Goal: Transaction & Acquisition: Purchase product/service

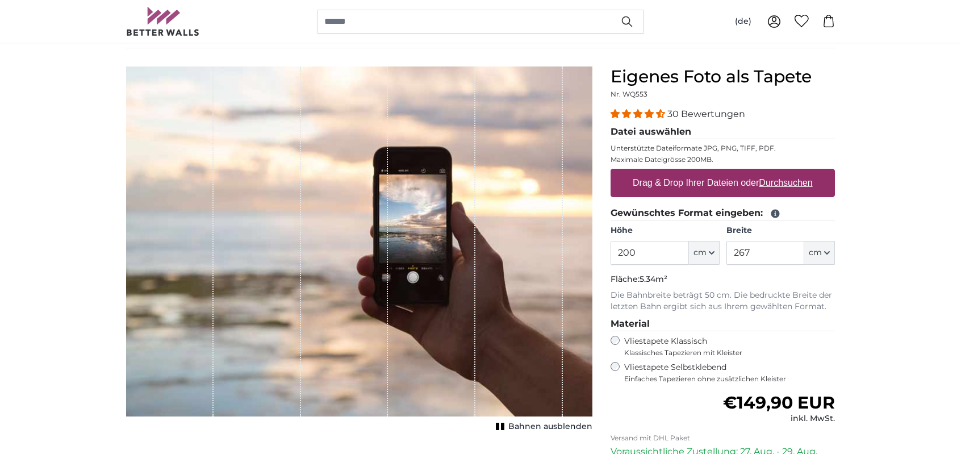
scroll to position [170, 0]
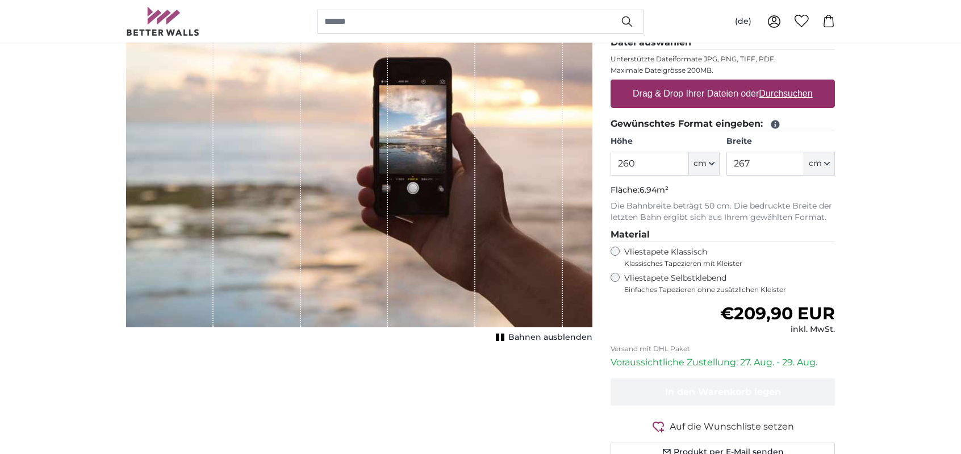
type input "260"
click at [522, 336] on span "Bahnen ausblenden" at bounding box center [551, 337] width 84 height 11
click at [522, 336] on span "Bahnen einblenden" at bounding box center [551, 337] width 84 height 11
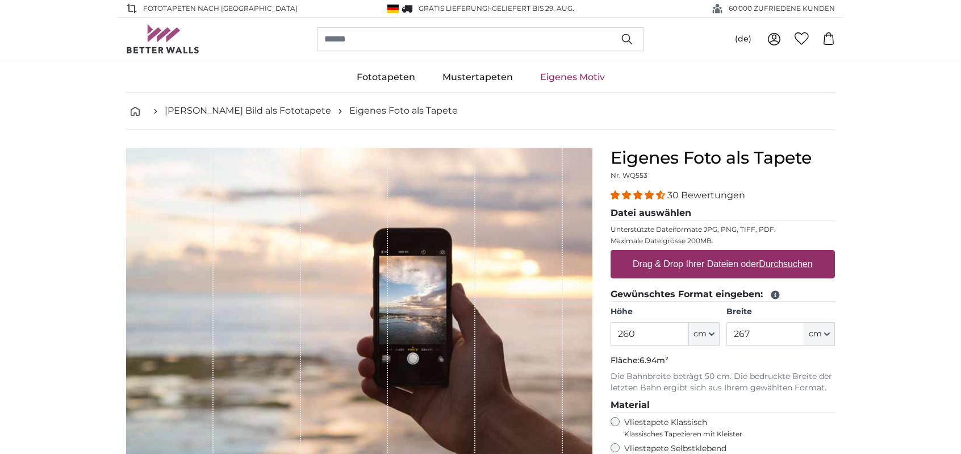
click at [785, 264] on u "Durchsuchen" at bounding box center [786, 264] width 53 height 10
click at [785, 253] on input "Drag & Drop Ihrer Dateien oder Durchsuchen" at bounding box center [723, 251] width 224 height 3
type input "**********"
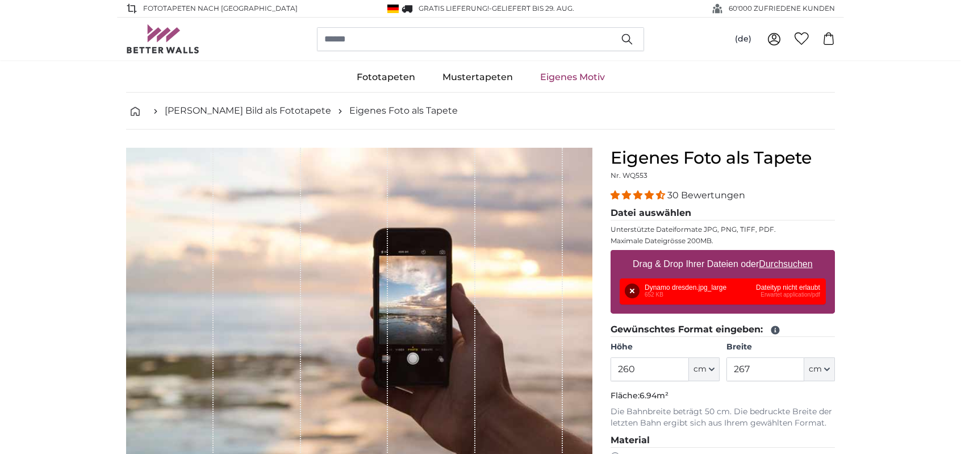
click at [780, 286] on div "Entfernen Nochmal versuchen Entfernen Hochladen Abbrechen Nochmal versuchen Ent…" at bounding box center [723, 291] width 206 height 26
click at [781, 286] on div "Entfernen Nochmal versuchen Entfernen Hochladen Abbrechen Nochmal versuchen Ent…" at bounding box center [723, 291] width 206 height 26
click at [630, 290] on button "Entfernen" at bounding box center [632, 291] width 15 height 15
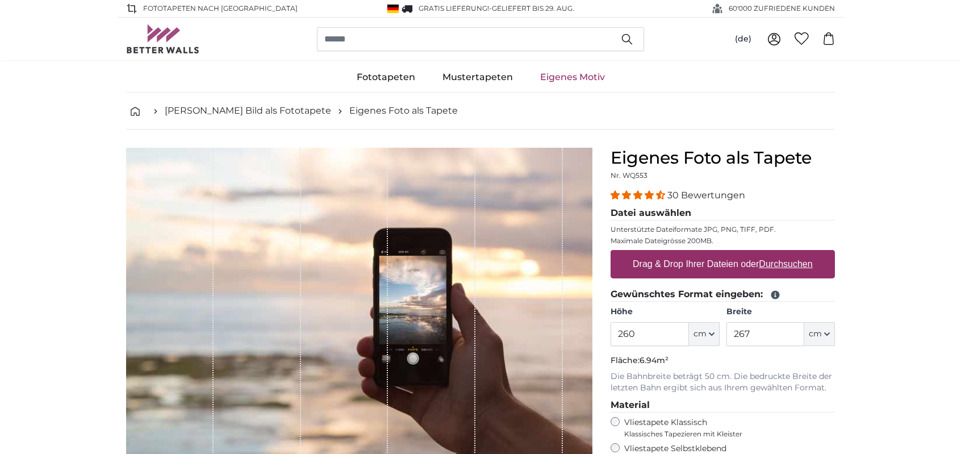
click at [692, 265] on label "Drag & Drop Ihrer Dateien oder Durchsuchen" at bounding box center [722, 264] width 189 height 23
click at [692, 253] on input "Drag & Drop Ihrer Dateien oder Durchsuchen" at bounding box center [723, 251] width 224 height 3
type input "**********"
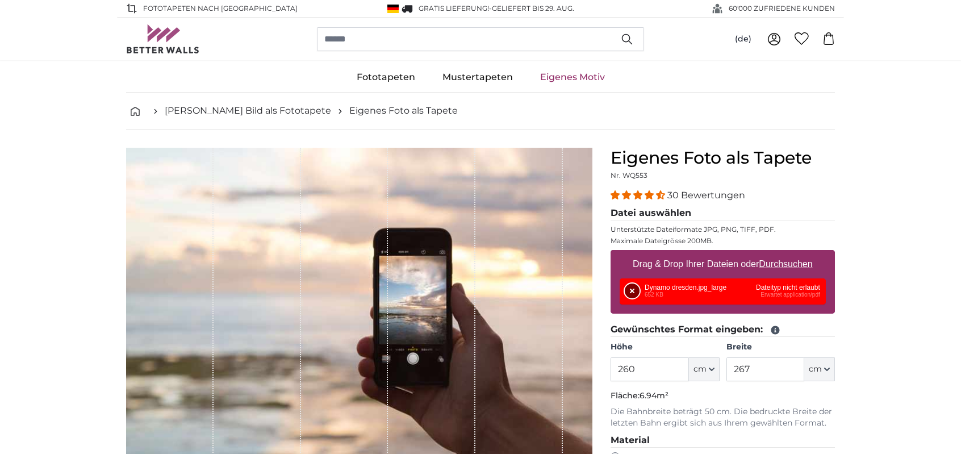
click at [632, 289] on button "Entfernen" at bounding box center [632, 291] width 15 height 15
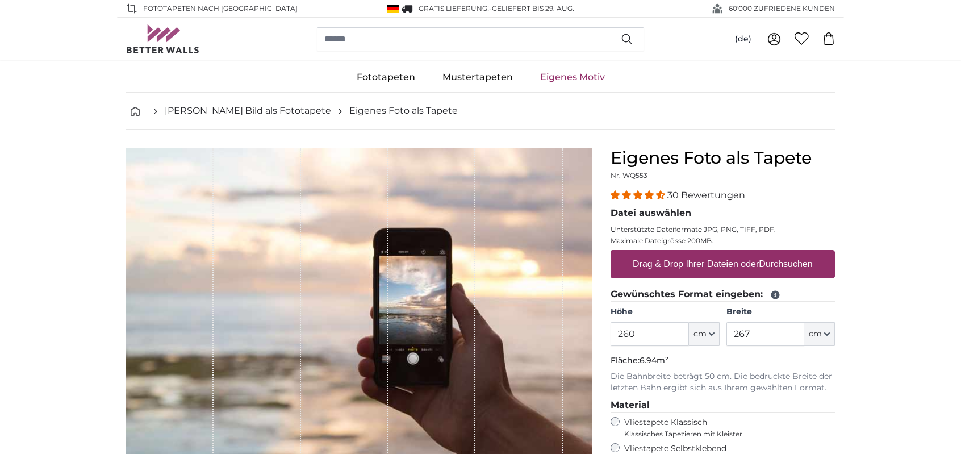
click at [785, 261] on u "Durchsuchen" at bounding box center [786, 264] width 53 height 10
click at [785, 253] on input "Drag & Drop Ihrer Dateien oder Durchsuchen" at bounding box center [723, 251] width 224 height 3
type input "**********"
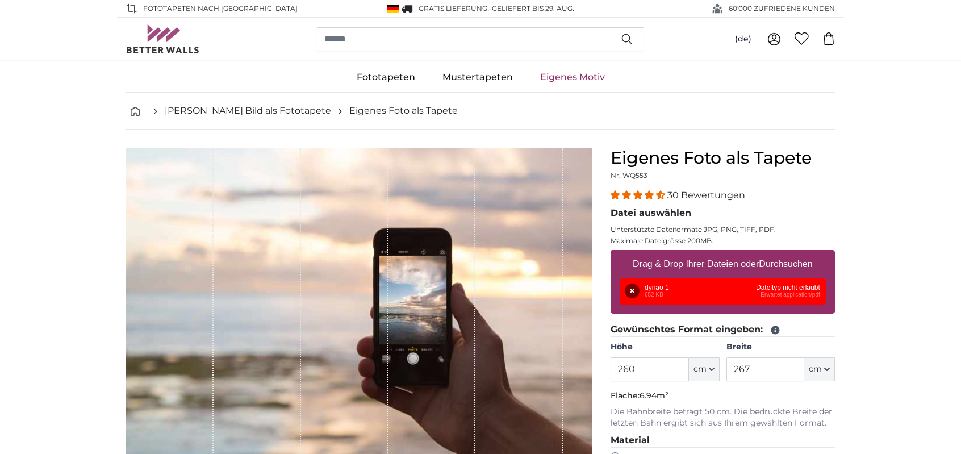
click at [787, 286] on div "Entfernen Nochmal versuchen Entfernen Hochladen Abbrechen Nochmal versuchen Ent…" at bounding box center [723, 291] width 206 height 26
click at [630, 287] on button "Entfernen" at bounding box center [632, 291] width 15 height 15
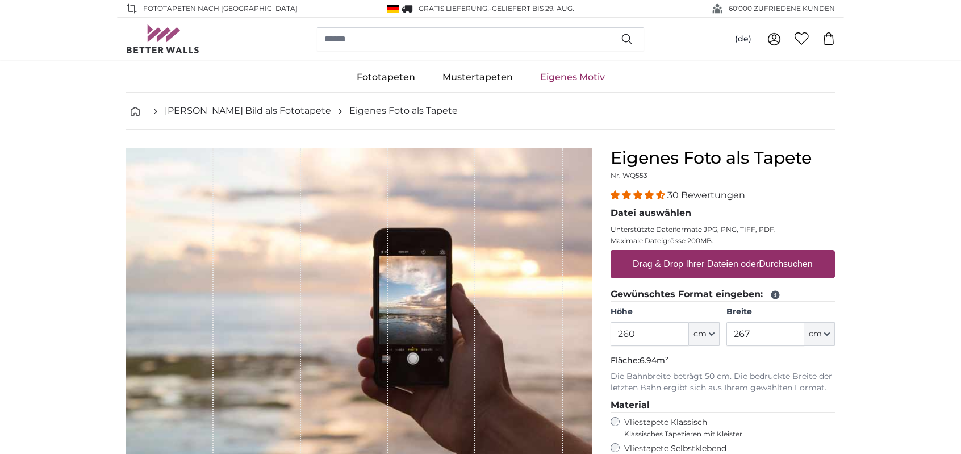
click at [648, 263] on label "Drag & Drop Ihrer Dateien oder Durchsuchen" at bounding box center [722, 264] width 189 height 23
click at [648, 253] on input "Drag & Drop Ihrer Dateien oder Durchsuchen" at bounding box center [723, 251] width 224 height 3
type input "**********"
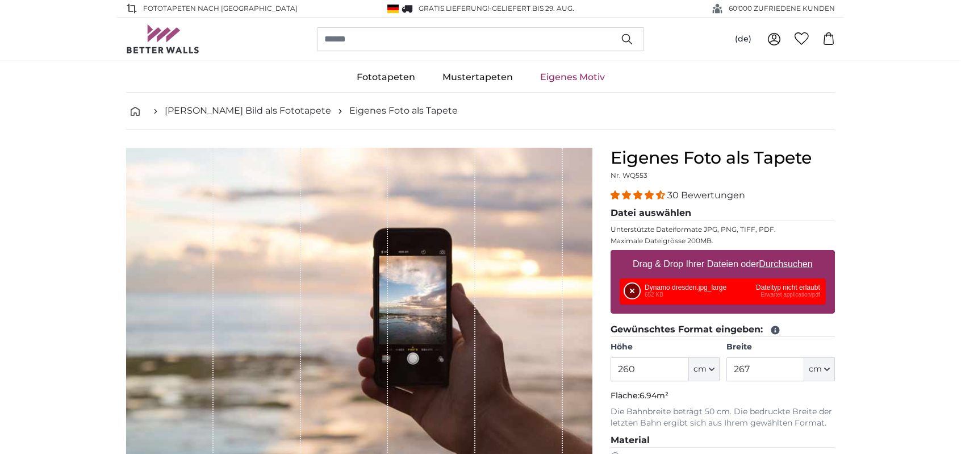
click at [630, 292] on button "Entfernen" at bounding box center [632, 291] width 15 height 15
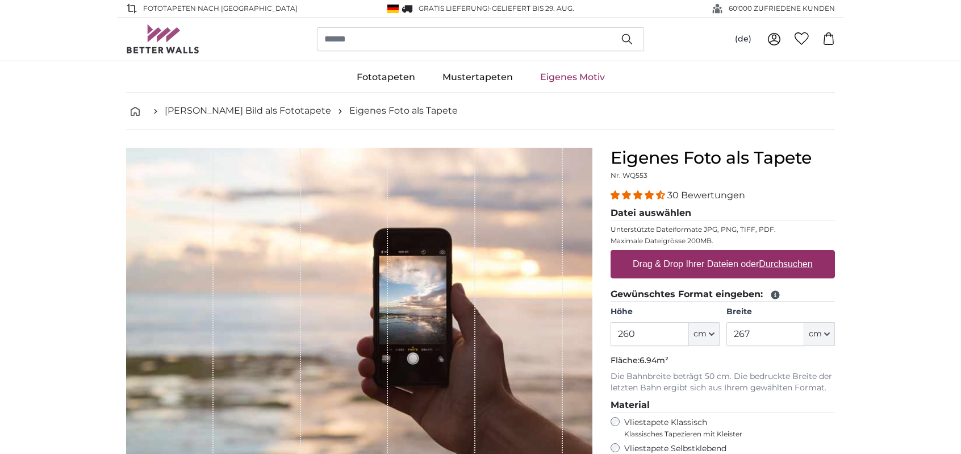
click at [792, 263] on u "Durchsuchen" at bounding box center [786, 264] width 53 height 10
click at [792, 253] on input "Drag & Drop Ihrer Dateien oder Durchsuchen" at bounding box center [723, 251] width 224 height 3
type input "**********"
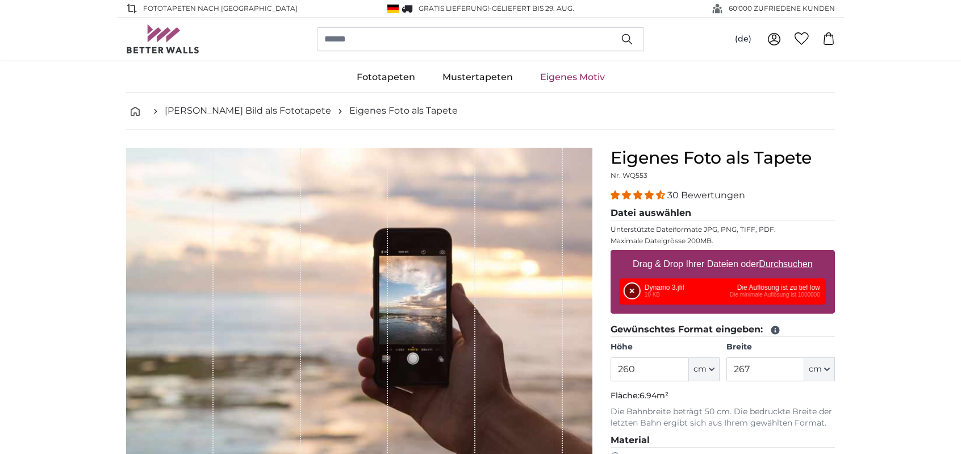
click at [635, 289] on button "Entfernen" at bounding box center [632, 291] width 15 height 15
